Goal: Find specific page/section: Find specific page/section

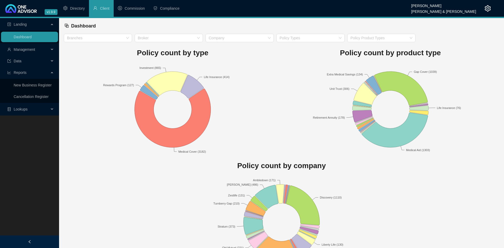
click at [33, 51] on span "Management" at bounding box center [25, 49] width 22 height 4
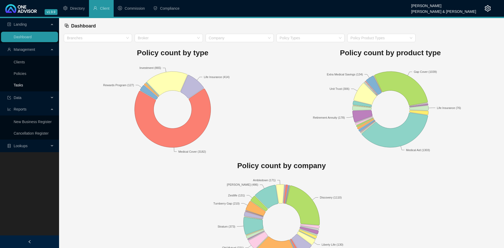
click at [23, 83] on link "Tasks" at bounding box center [18, 85] width 9 height 4
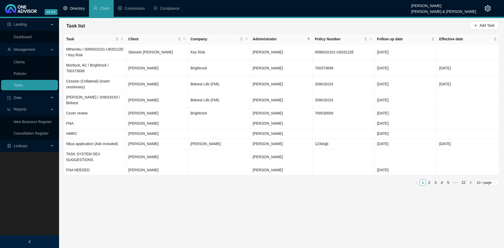
click at [79, 12] on li "Directory" at bounding box center [74, 8] width 30 height 17
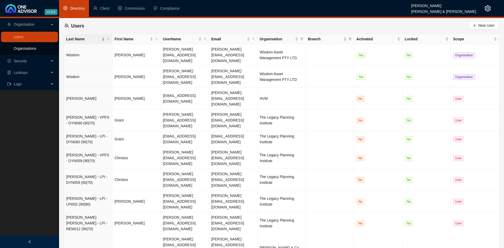
click at [32, 48] on link "Organisations" at bounding box center [25, 48] width 23 height 4
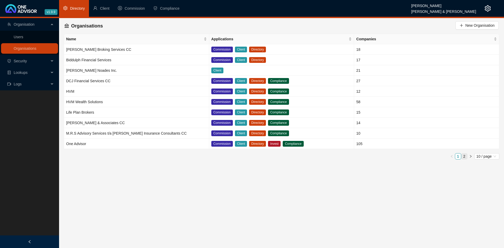
click at [465, 156] on link "2" at bounding box center [464, 157] width 6 height 6
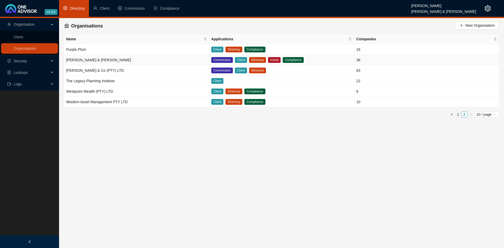
click at [120, 60] on td "[PERSON_NAME] & [PERSON_NAME]" at bounding box center [136, 60] width 145 height 10
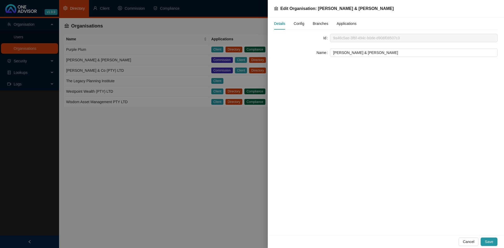
click at [299, 23] on span "Config" at bounding box center [298, 24] width 10 height 4
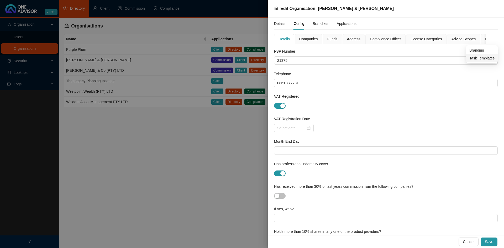
click at [486, 56] on span "Task Templates" at bounding box center [481, 58] width 25 height 6
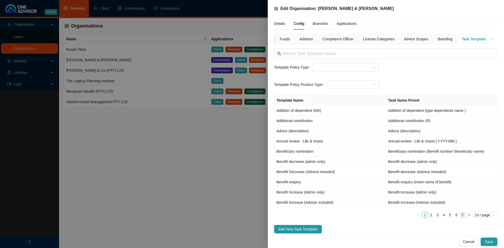
click at [460, 216] on link "7" at bounding box center [462, 215] width 6 height 6
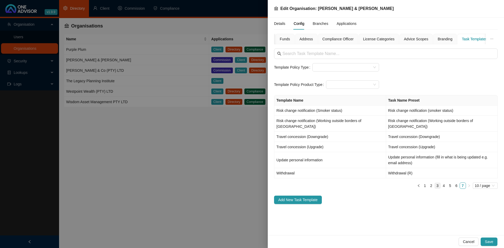
click at [437, 183] on link "3" at bounding box center [437, 186] width 6 height 6
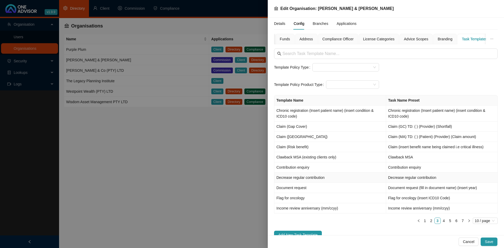
scroll to position [10, 0]
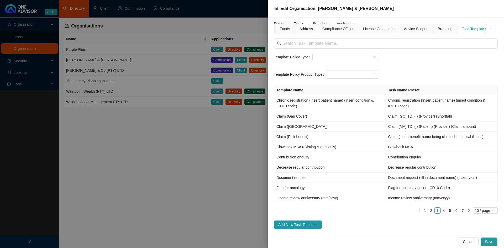
click at [138, 130] on div at bounding box center [252, 124] width 504 height 248
